Goal: Task Accomplishment & Management: Manage account settings

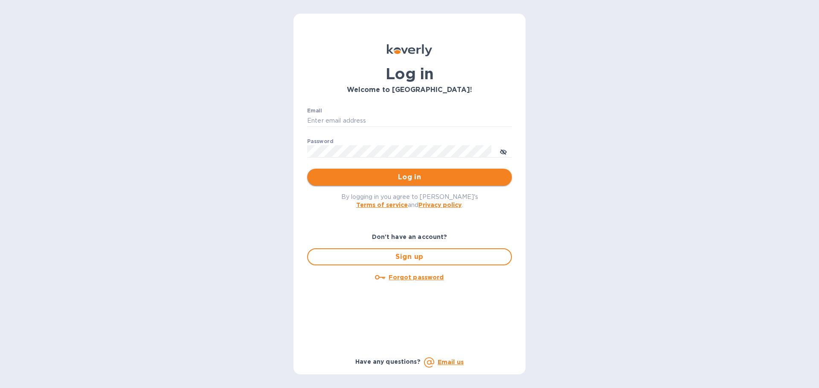
type input "[EMAIL_ADDRESS][DOMAIN_NAME]"
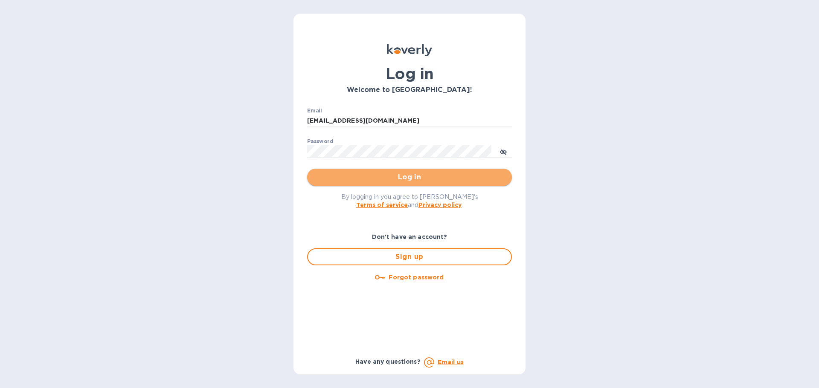
click at [333, 180] on span "Log in" at bounding box center [409, 177] width 191 height 10
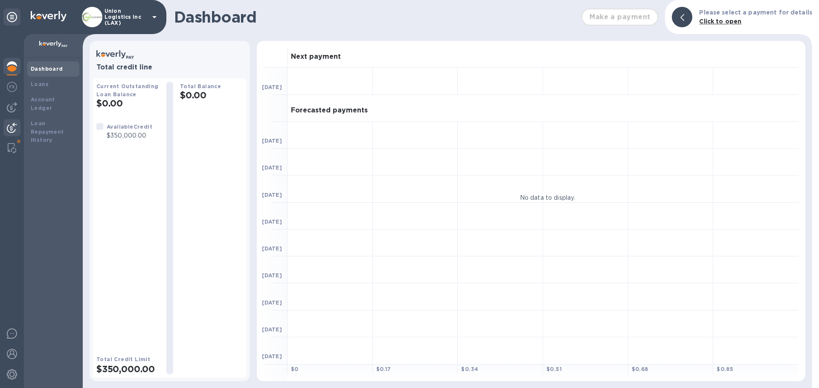
click at [11, 131] on img at bounding box center [12, 128] width 10 height 10
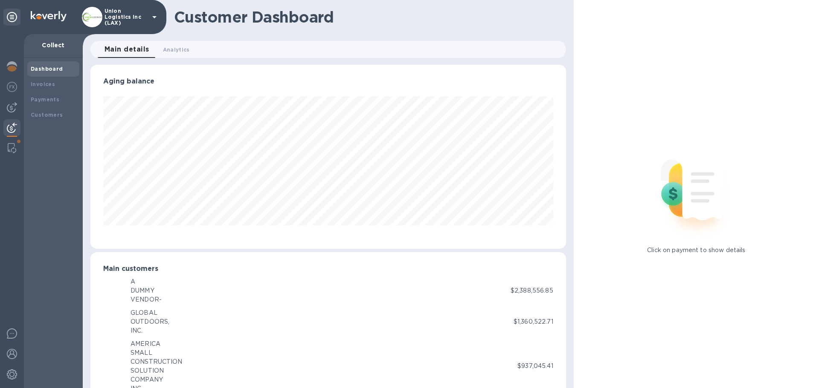
scroll to position [426126, 425839]
click at [12, 107] on img at bounding box center [12, 107] width 10 height 10
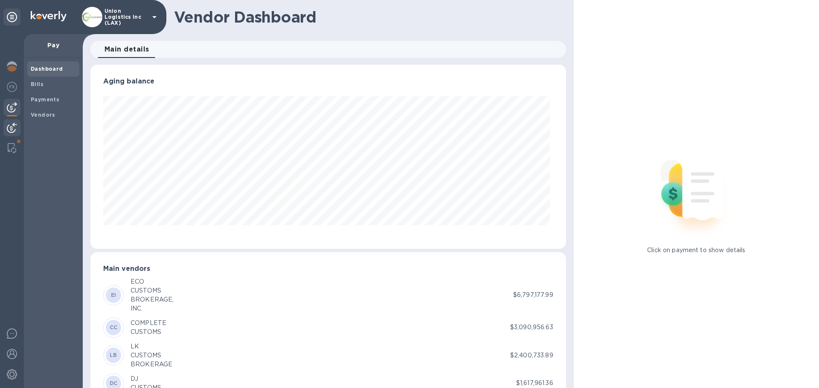
click at [12, 128] on img at bounding box center [12, 128] width 10 height 10
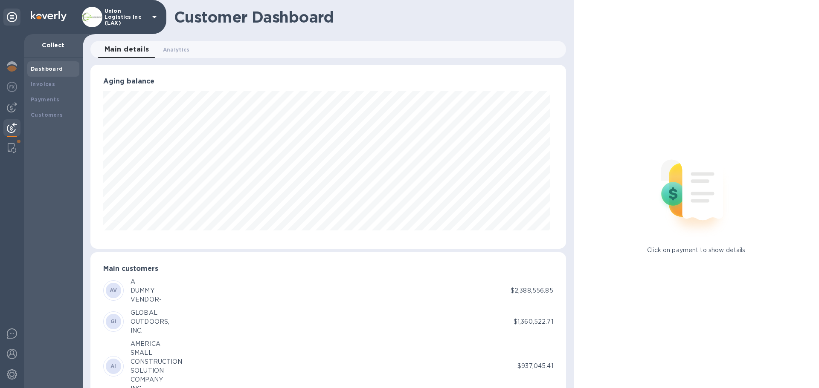
click at [12, 124] on img at bounding box center [12, 128] width 10 height 10
click at [49, 97] on b "Payments" at bounding box center [45, 99] width 29 height 6
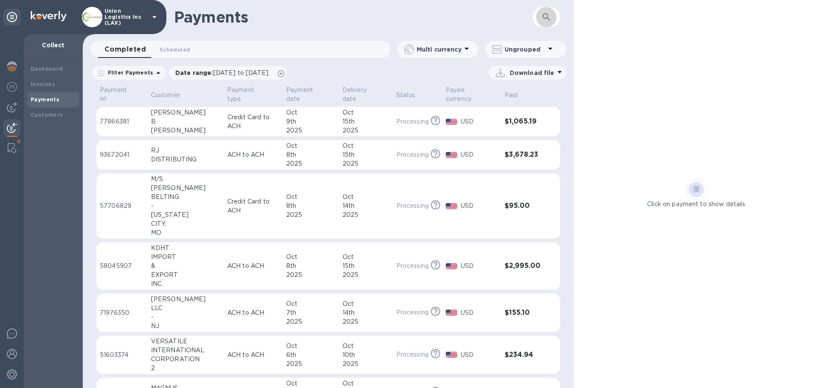
click at [548, 17] on icon "button" at bounding box center [546, 17] width 10 height 10
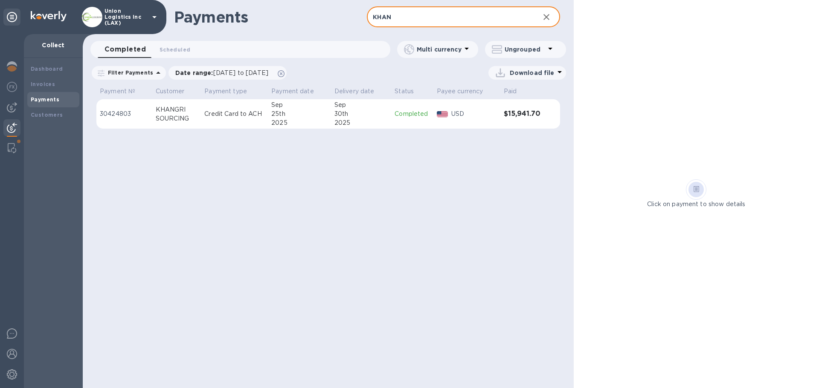
type input "KHAN"
click at [428, 121] on td "Completed" at bounding box center [412, 114] width 42 height 30
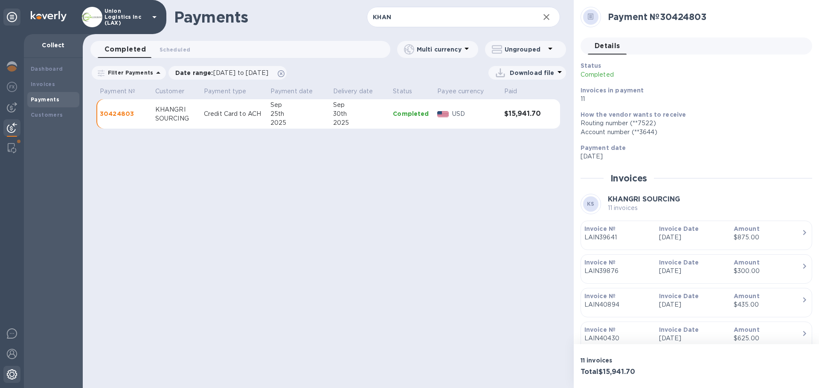
click at [13, 374] on img at bounding box center [12, 375] width 10 height 10
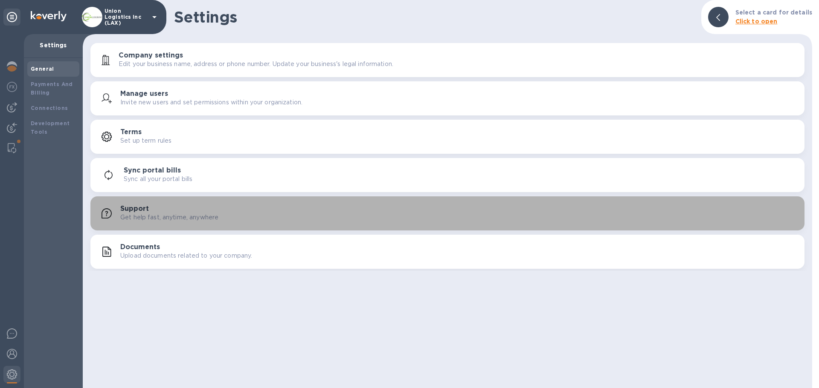
drag, startPoint x: 173, startPoint y: 220, endPoint x: 168, endPoint y: 218, distance: 5.0
click at [173, 220] on p "Get help fast, anytime, anywhere" at bounding box center [169, 217] width 98 height 9
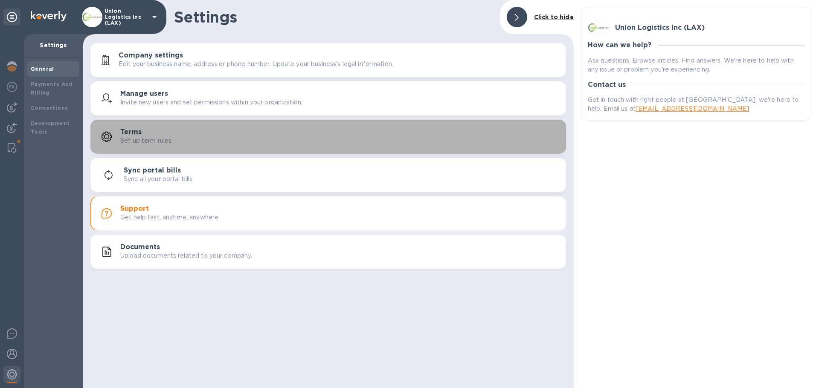
click at [174, 137] on div "Terms Set up term rules" at bounding box center [339, 136] width 439 height 17
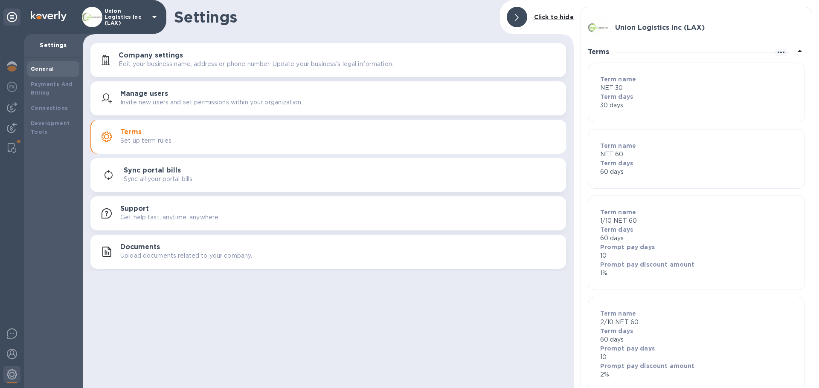
scroll to position [24, 0]
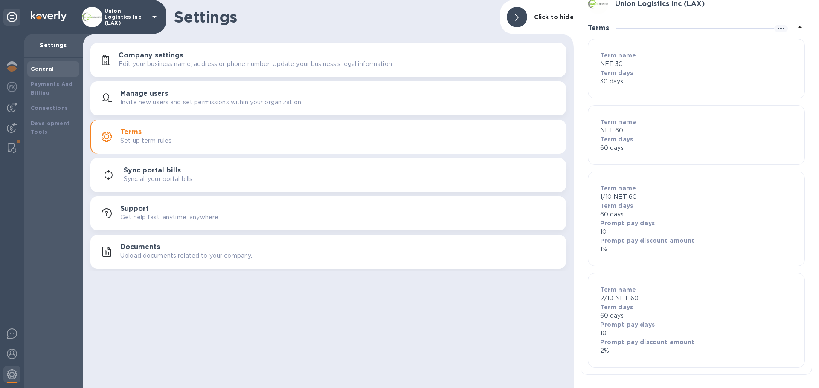
click at [131, 103] on p "Invite new users and set permissions within your organization." at bounding box center [211, 102] width 182 height 9
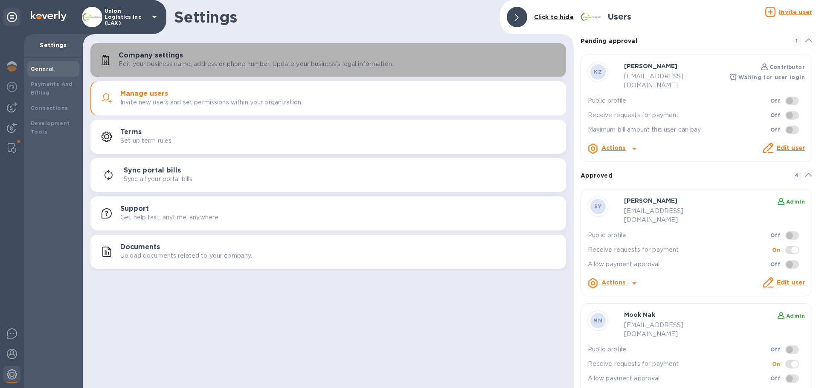
click at [171, 60] on p "Edit your business name, address or phone number. Update your business's legal …" at bounding box center [256, 64] width 275 height 9
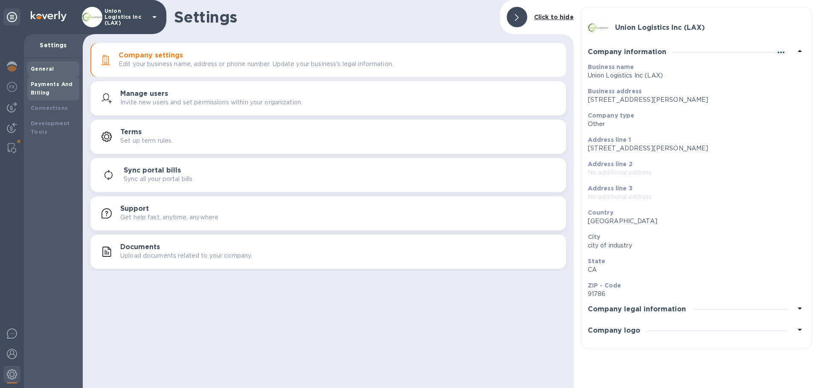
click at [58, 92] on div "Payments And Billing" at bounding box center [53, 88] width 45 height 17
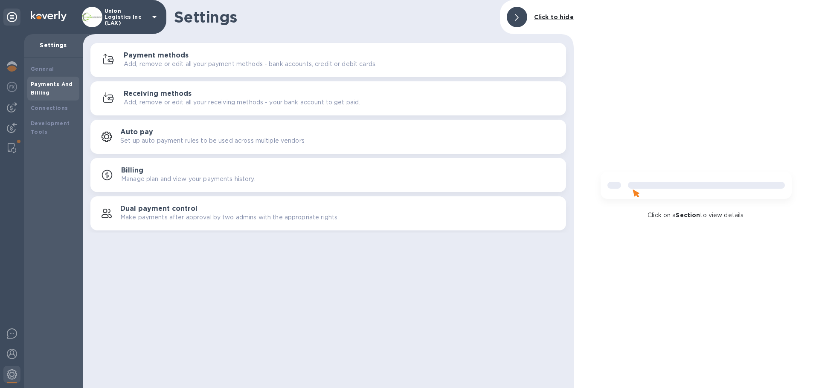
click at [229, 99] on p "Add, remove or edit all your receiving methods - your bank account to get paid." at bounding box center [242, 102] width 236 height 9
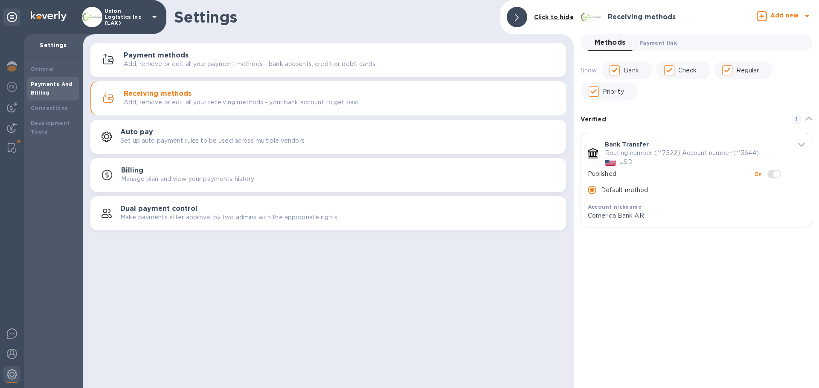
click at [652, 44] on span "Payment link 0" at bounding box center [658, 42] width 38 height 9
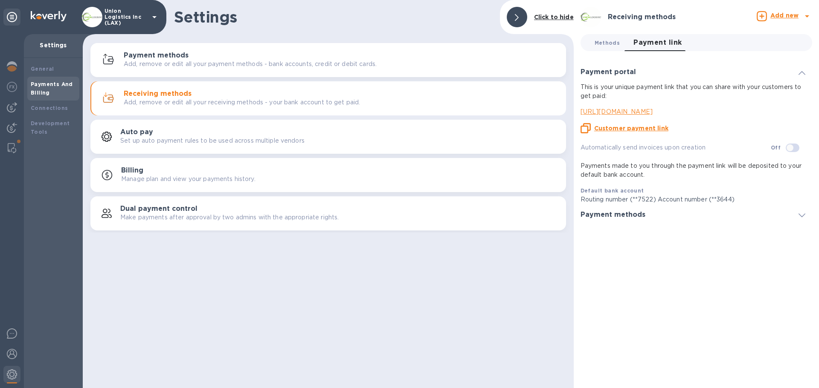
click at [604, 44] on span "Methods 0" at bounding box center [606, 42] width 25 height 9
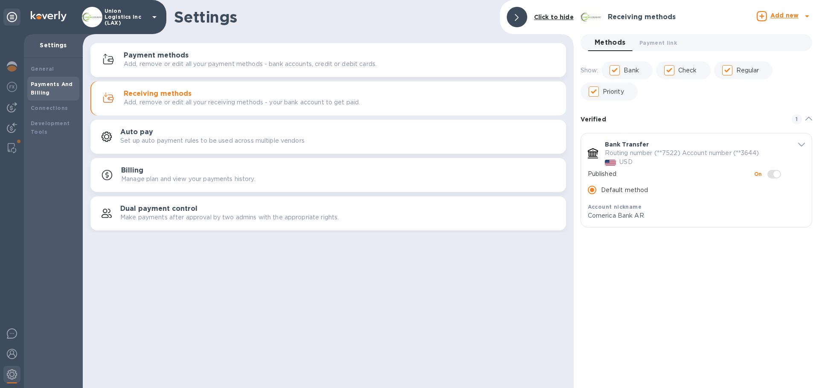
click at [257, 65] on p "Add, remove or edit all your payment methods - bank accounts, credit or debit c…" at bounding box center [250, 64] width 253 height 9
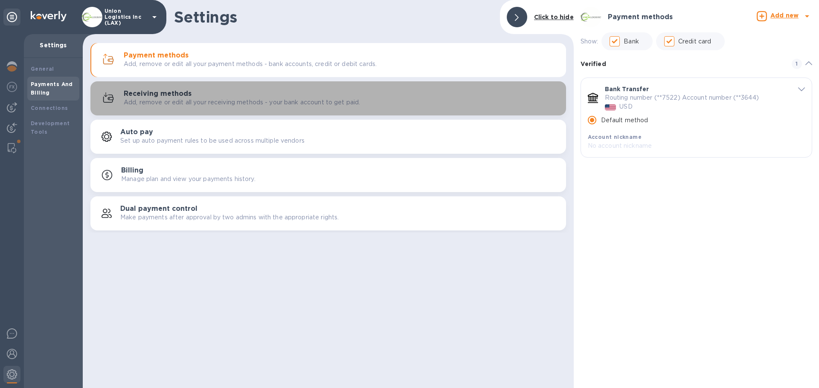
click at [228, 107] on p "Add, remove or edit all your receiving methods - your bank account to get paid." at bounding box center [242, 102] width 236 height 9
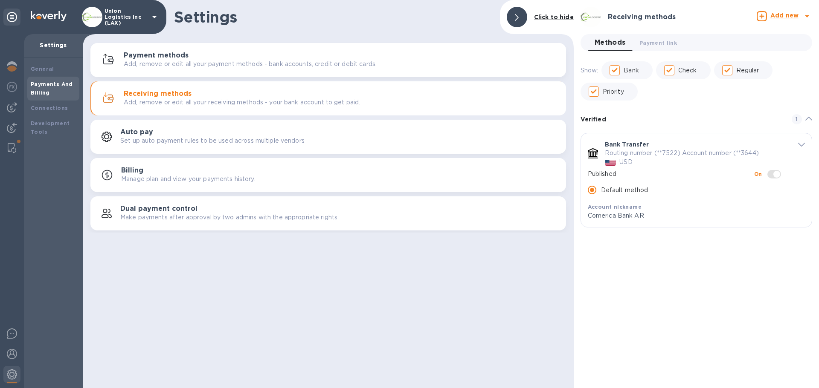
click at [218, 184] on div "Billing Manage plan and view your payments history." at bounding box center [327, 175] width 465 height 20
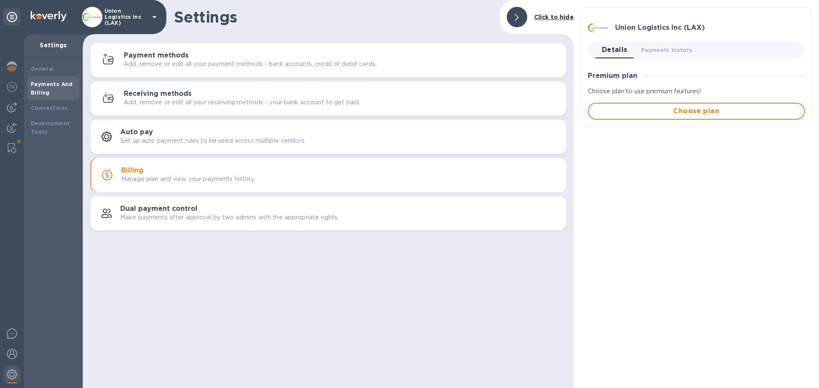
click at [219, 217] on p "Make payments after approval by two admins with the appropriate rights." at bounding box center [229, 217] width 218 height 9
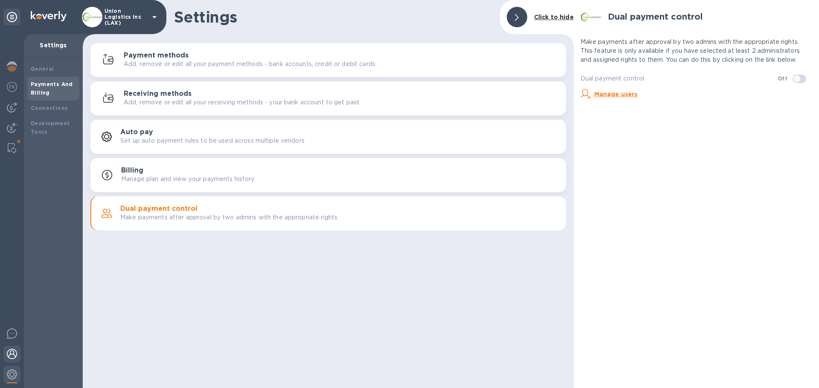
click at [12, 354] on img at bounding box center [12, 354] width 10 height 10
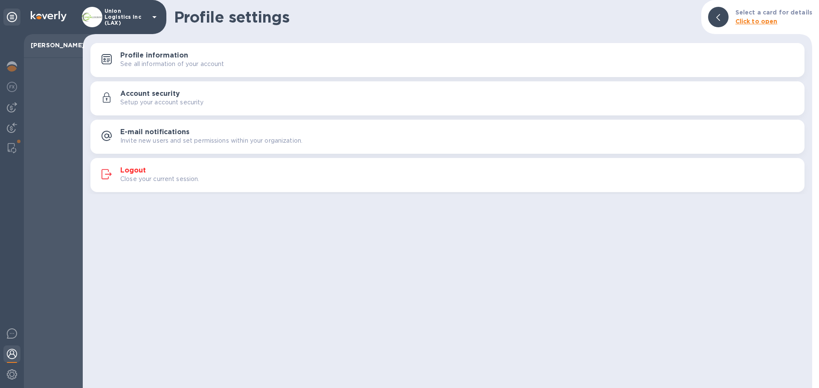
click at [214, 171] on div "Logout Close your current session." at bounding box center [458, 175] width 677 height 17
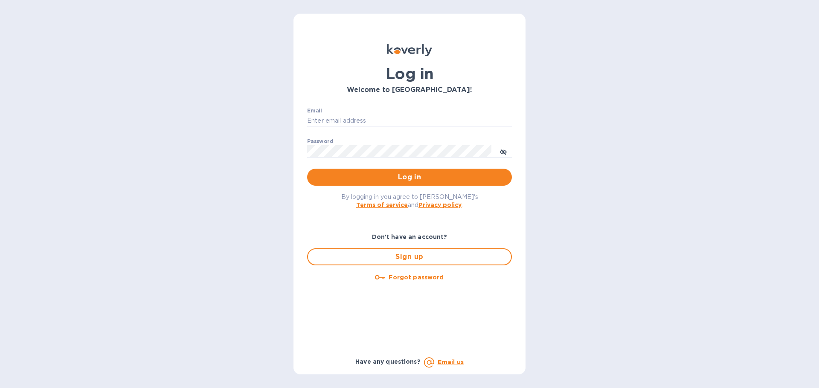
type input "[EMAIL_ADDRESS][DOMAIN_NAME]"
